Goal: Use online tool/utility: Utilize a website feature to perform a specific function

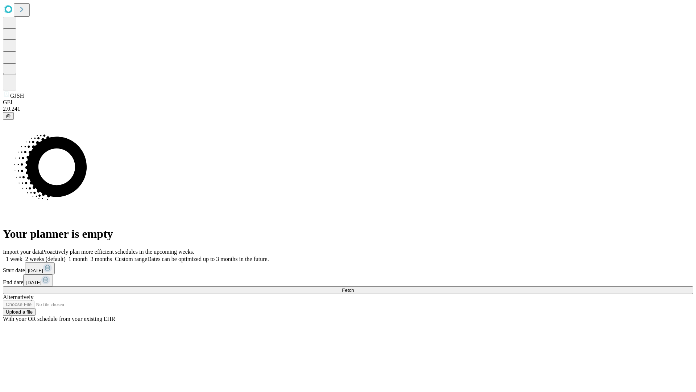
click at [354, 287] on span "Fetch" at bounding box center [348, 289] width 12 height 5
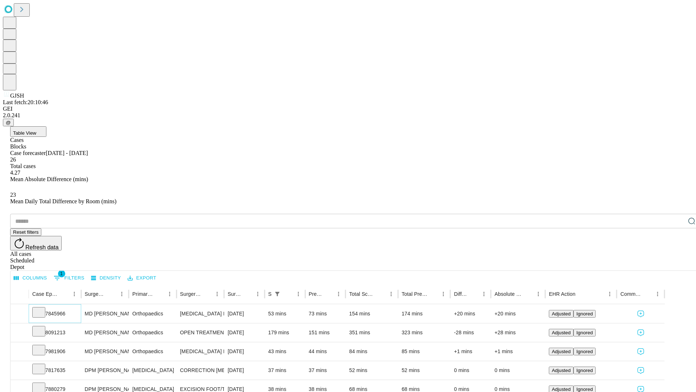
click at [42, 308] on icon at bounding box center [38, 311] width 7 height 7
